Goal: Task Accomplishment & Management: Complete application form

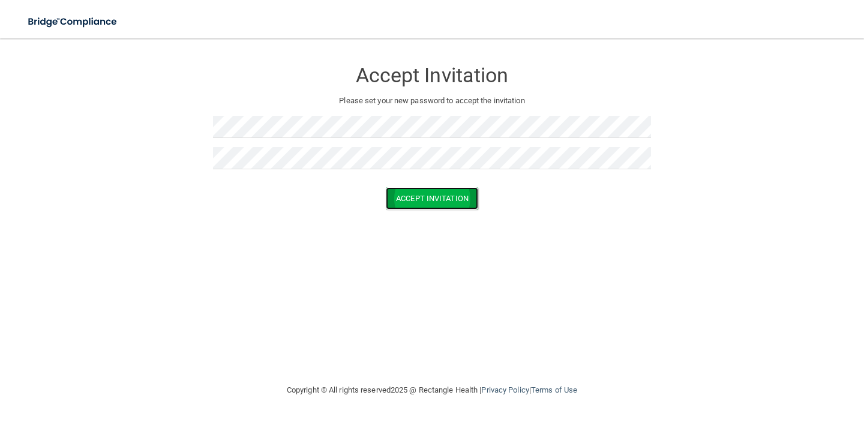
click at [443, 203] on button "Accept Invitation" at bounding box center [432, 198] width 92 height 22
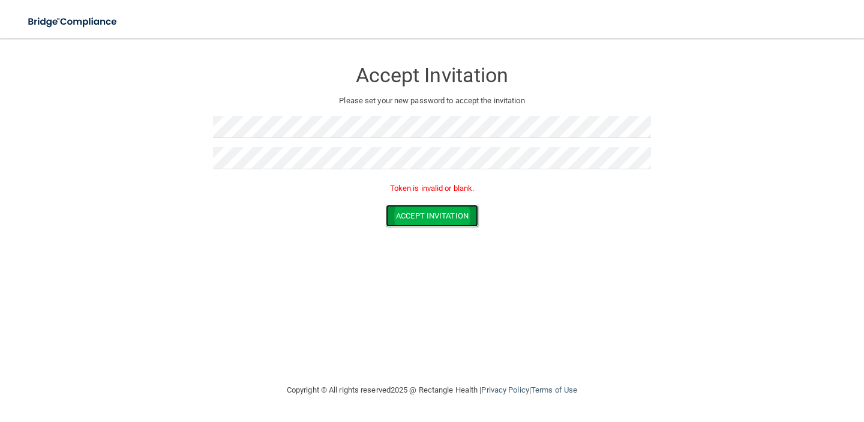
click at [424, 218] on button "Accept Invitation" at bounding box center [432, 216] width 92 height 22
click at [458, 217] on button "Accept Invitation" at bounding box center [432, 216] width 92 height 22
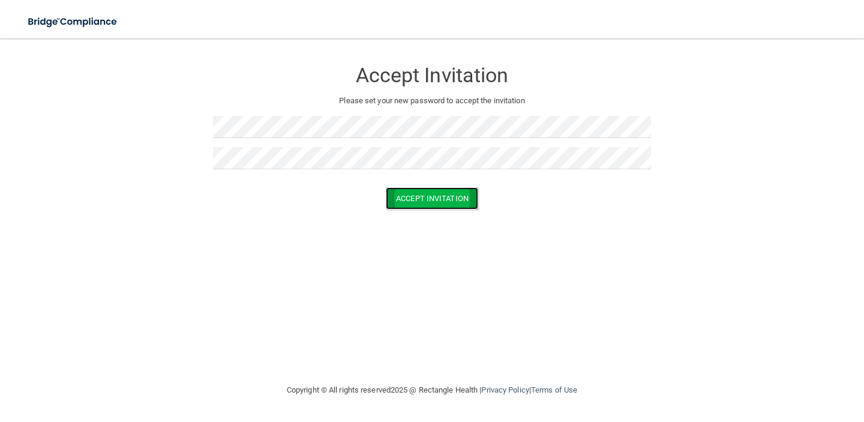
click at [423, 195] on button "Accept Invitation" at bounding box center [432, 198] width 92 height 22
click at [411, 194] on button "Accept Invitation" at bounding box center [432, 198] width 92 height 22
